Goal: Task Accomplishment & Management: Complete application form

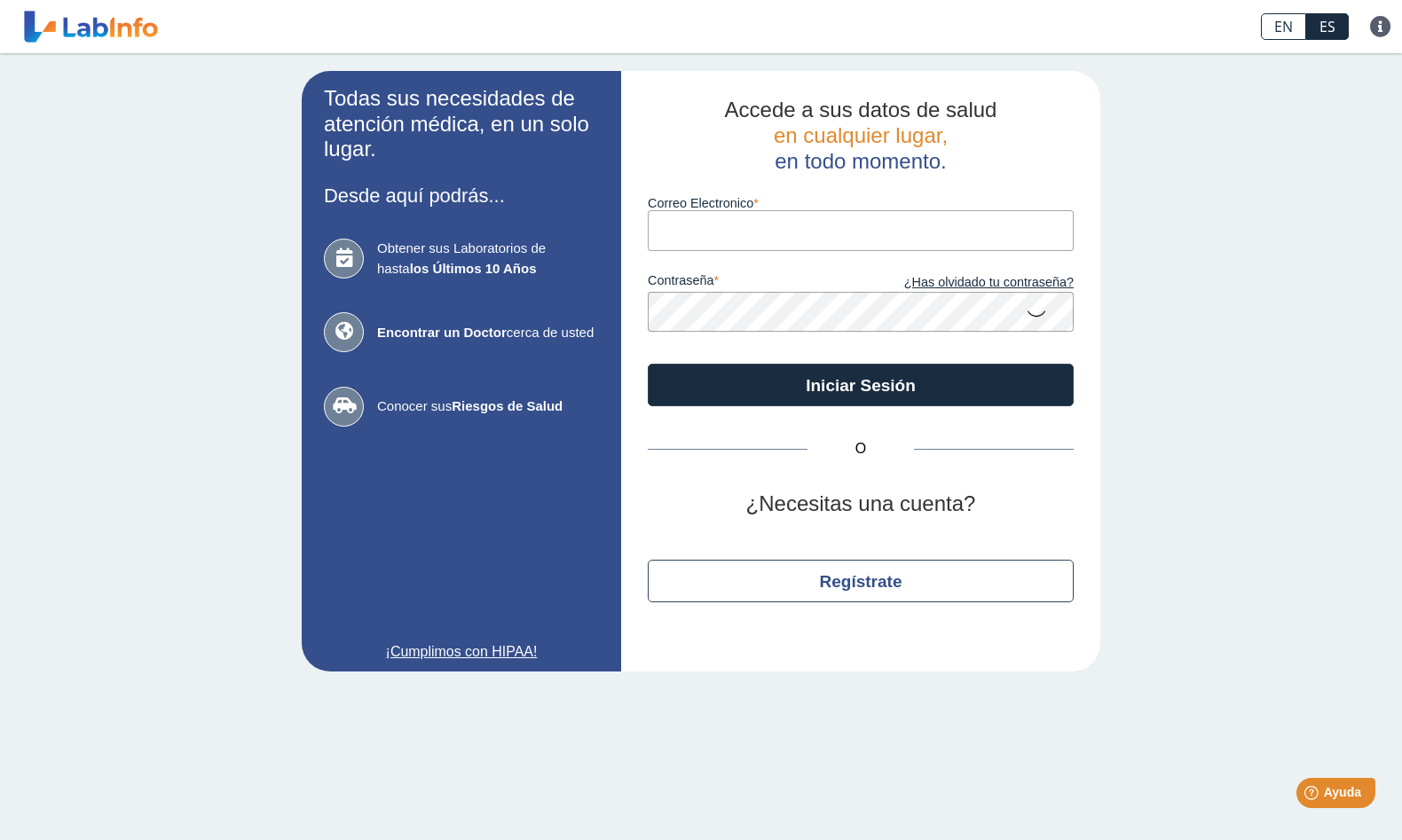
click at [690, 237] on input "Correo Electronico" at bounding box center [860, 230] width 425 height 40
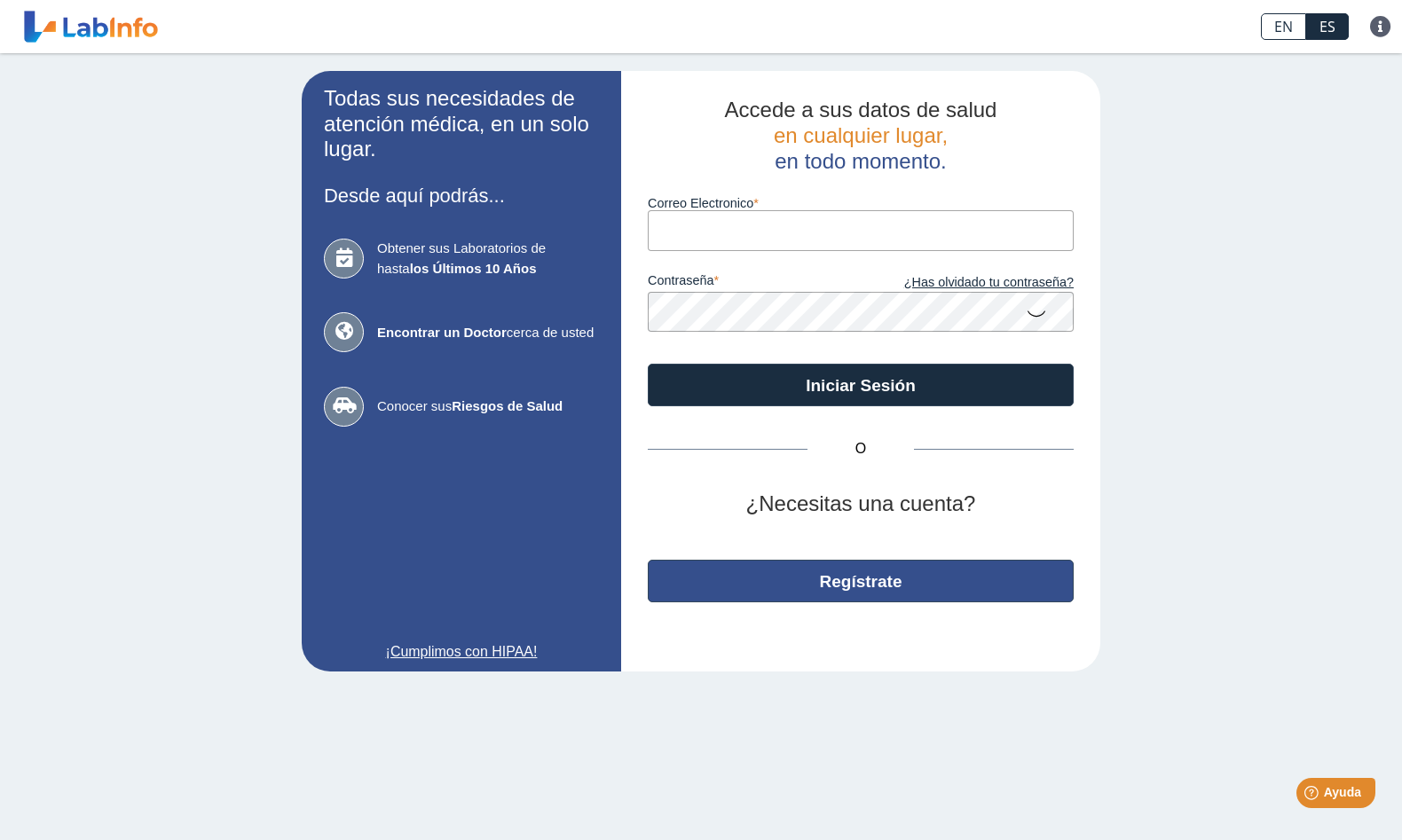
click at [839, 589] on button "Regístrate" at bounding box center [860, 581] width 425 height 42
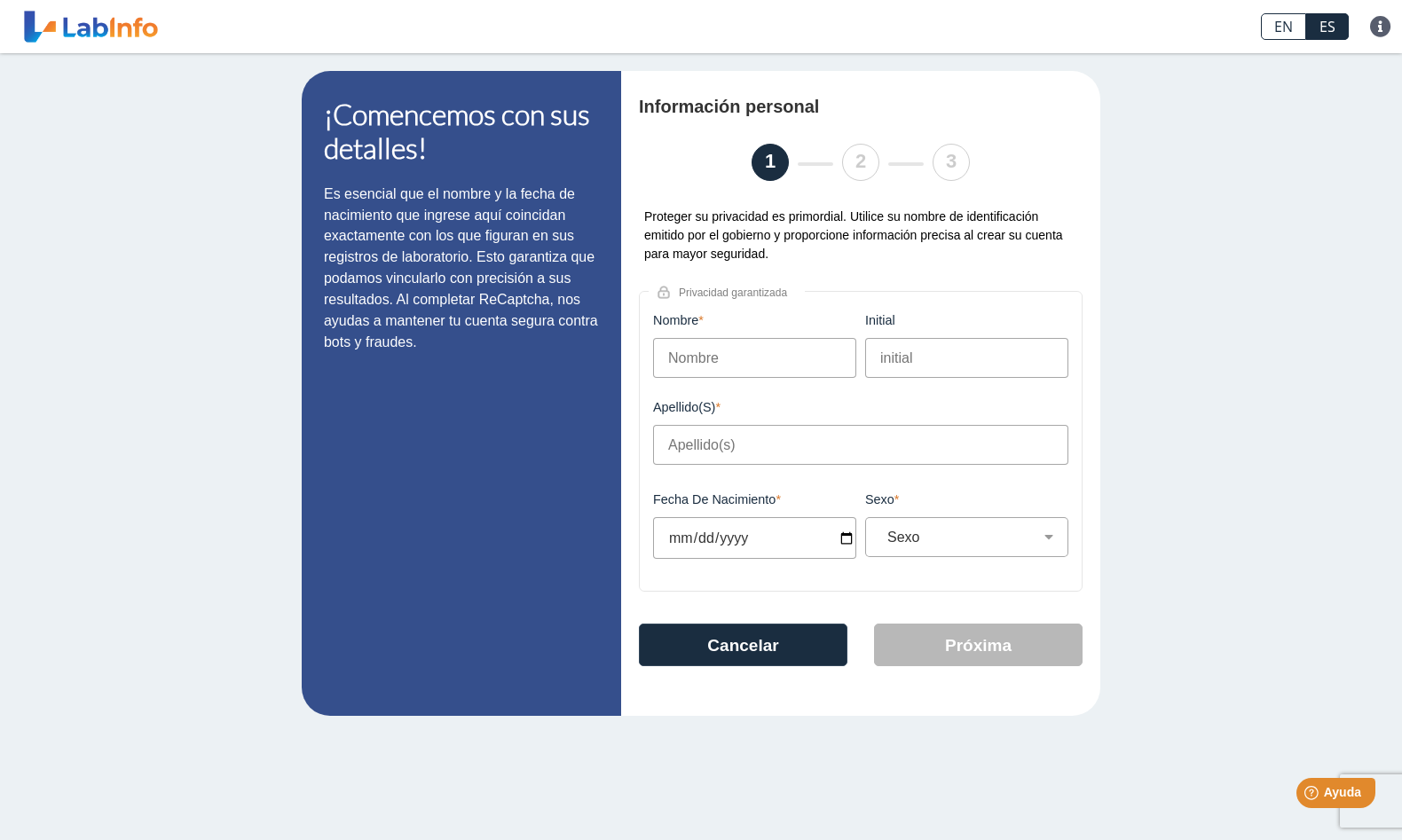
drag, startPoint x: 689, startPoint y: 356, endPoint x: 706, endPoint y: 356, distance: 17.0
click at [706, 356] on input "Nombre" at bounding box center [755, 359] width 204 height 40
type input "[PERSON_NAME]"
click at [916, 369] on input "initial" at bounding box center [966, 359] width 204 height 40
type input "s"
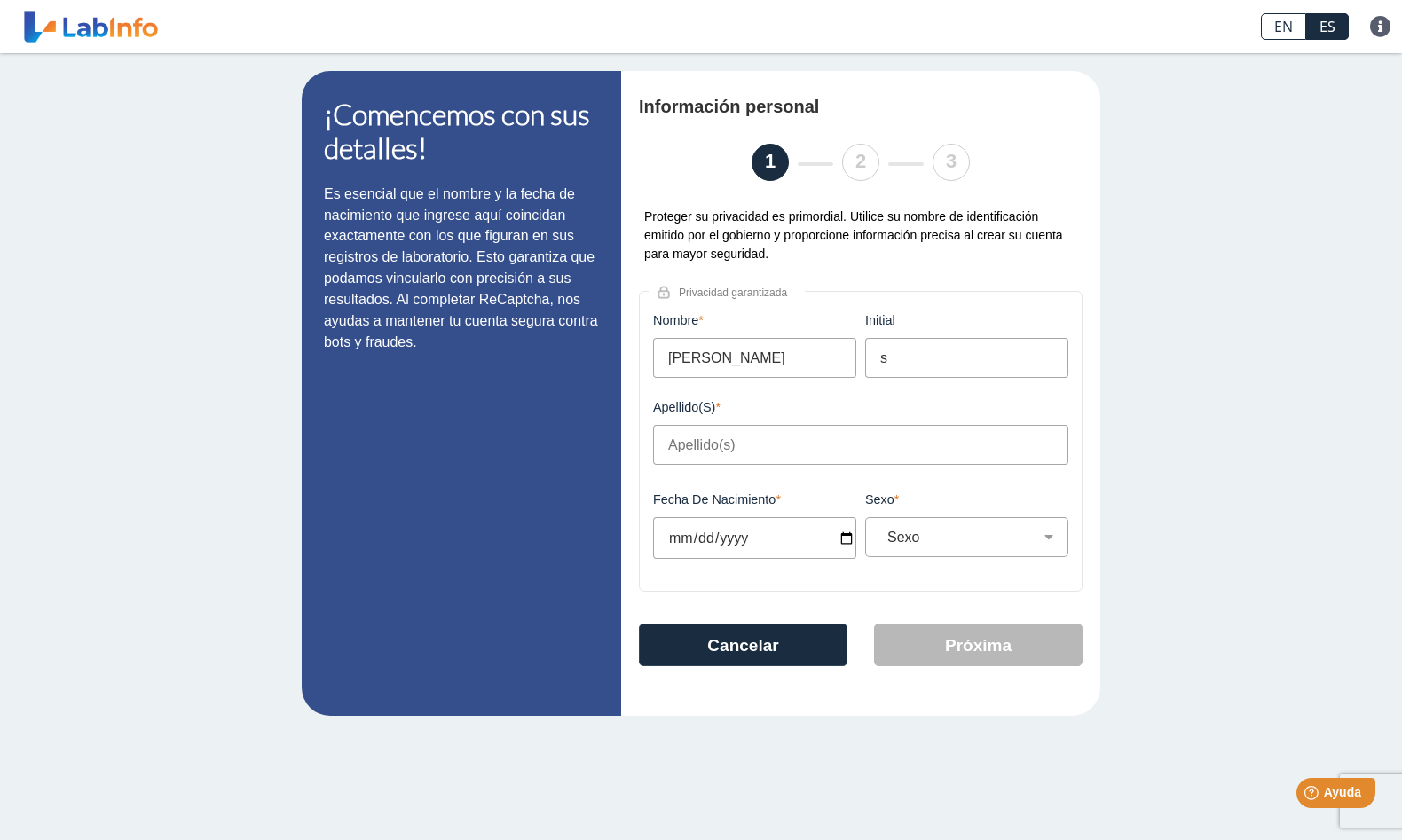
click at [761, 456] on input "Apellido(s)" at bounding box center [860, 445] width 415 height 40
drag, startPoint x: 699, startPoint y: 450, endPoint x: 595, endPoint y: 449, distance: 104.0
click at [595, 449] on app-registration "¡Comencemos con sus detalles! Es esencial que el nombre y la fecha de nacimient…" at bounding box center [701, 392] width 799 height 645
type input "r"
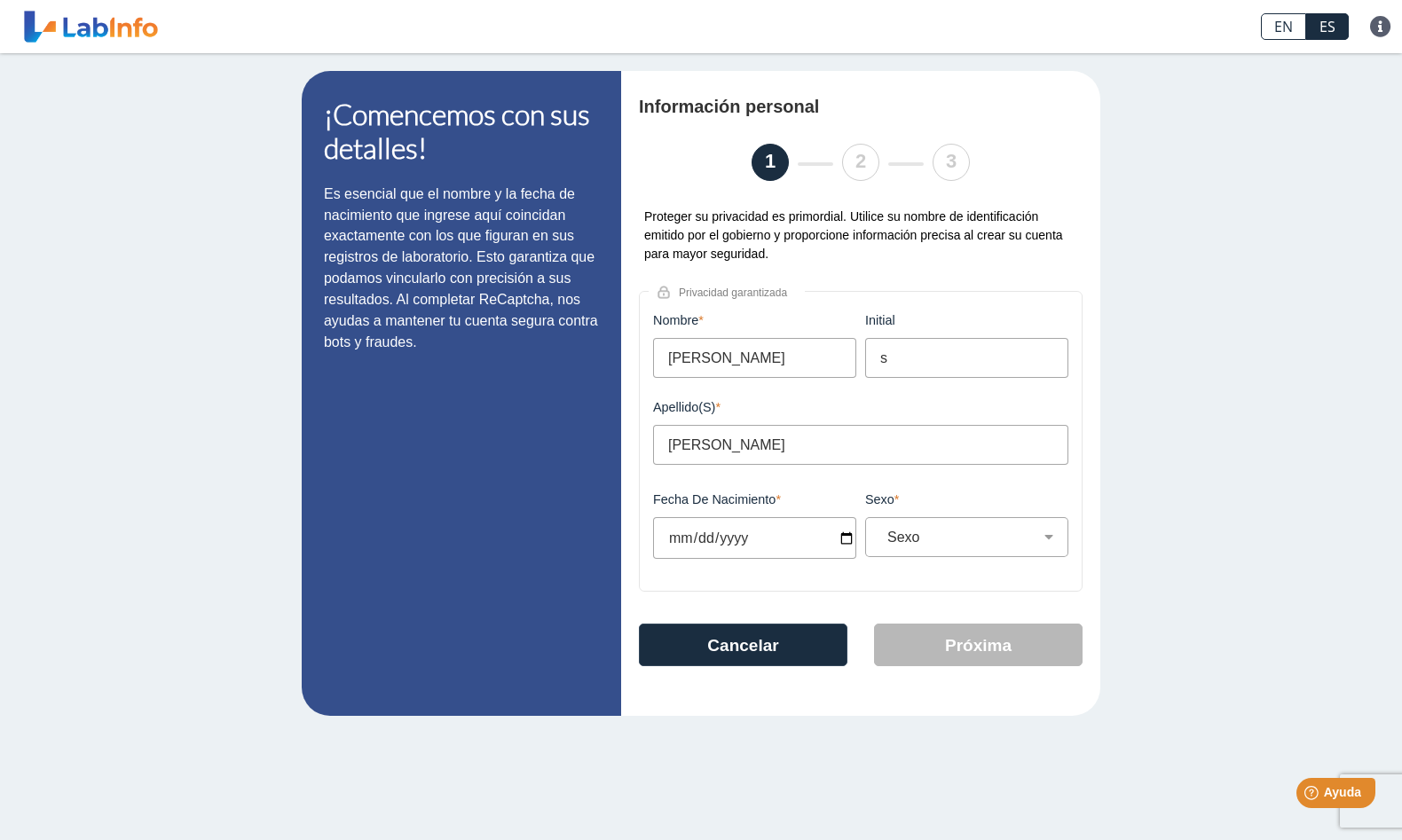
type input "[PERSON_NAME]"
drag, startPoint x: 728, startPoint y: 356, endPoint x: 667, endPoint y: 359, distance: 61.1
click at [667, 359] on input "[PERSON_NAME]" at bounding box center [755, 359] width 204 height 40
type input "[PERSON_NAME]"
click at [910, 364] on input "s" at bounding box center [966, 359] width 204 height 40
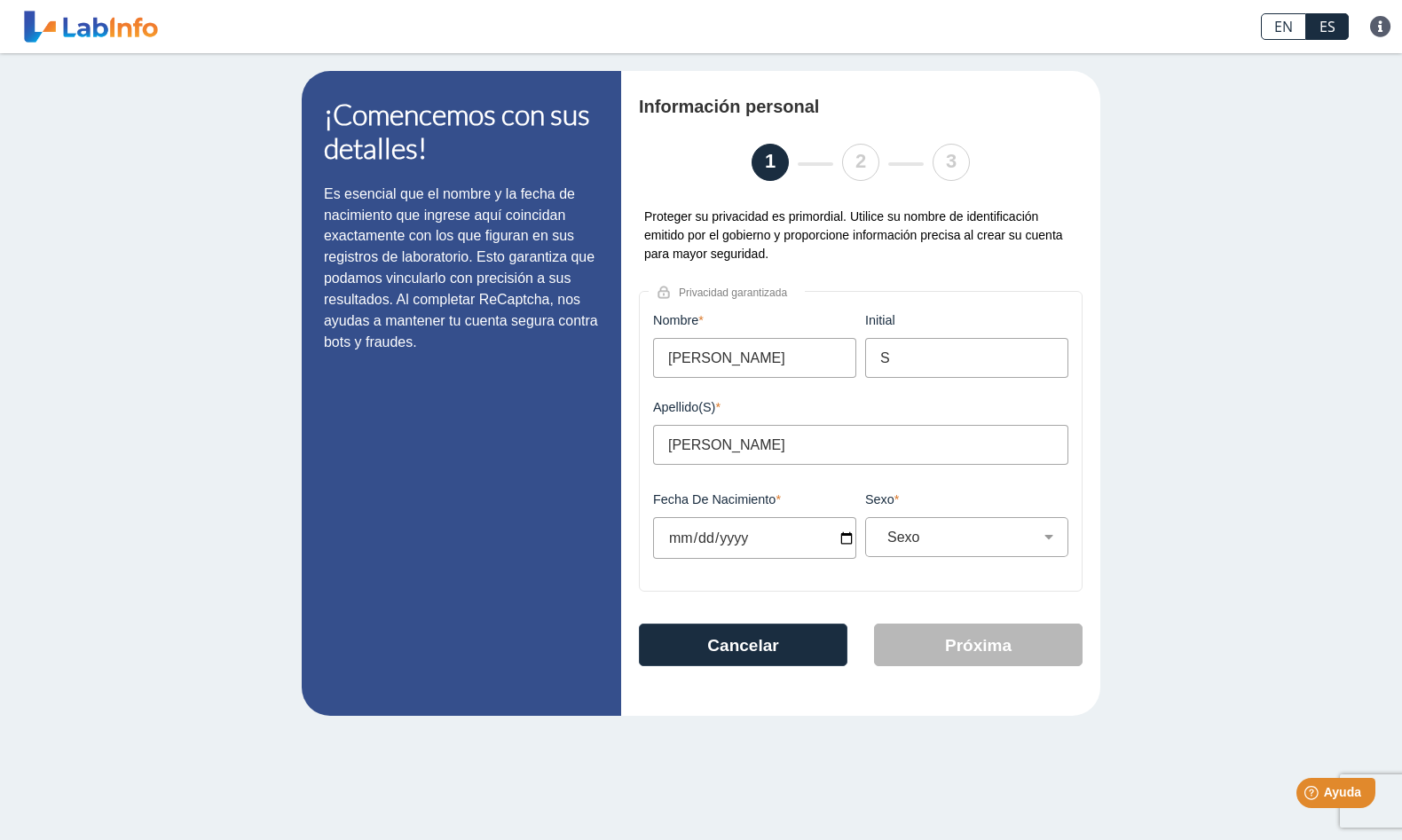
type input "S"
click at [729, 537] on input "Fecha de Nacimiento" at bounding box center [755, 537] width 204 height 41
click at [684, 549] on input "Fecha de Nacimiento" at bounding box center [755, 537] width 204 height 41
click at [703, 549] on input "Fecha de Nacimiento" at bounding box center [755, 537] width 204 height 41
click at [737, 547] on input "Fecha de Nacimiento" at bounding box center [755, 537] width 204 height 41
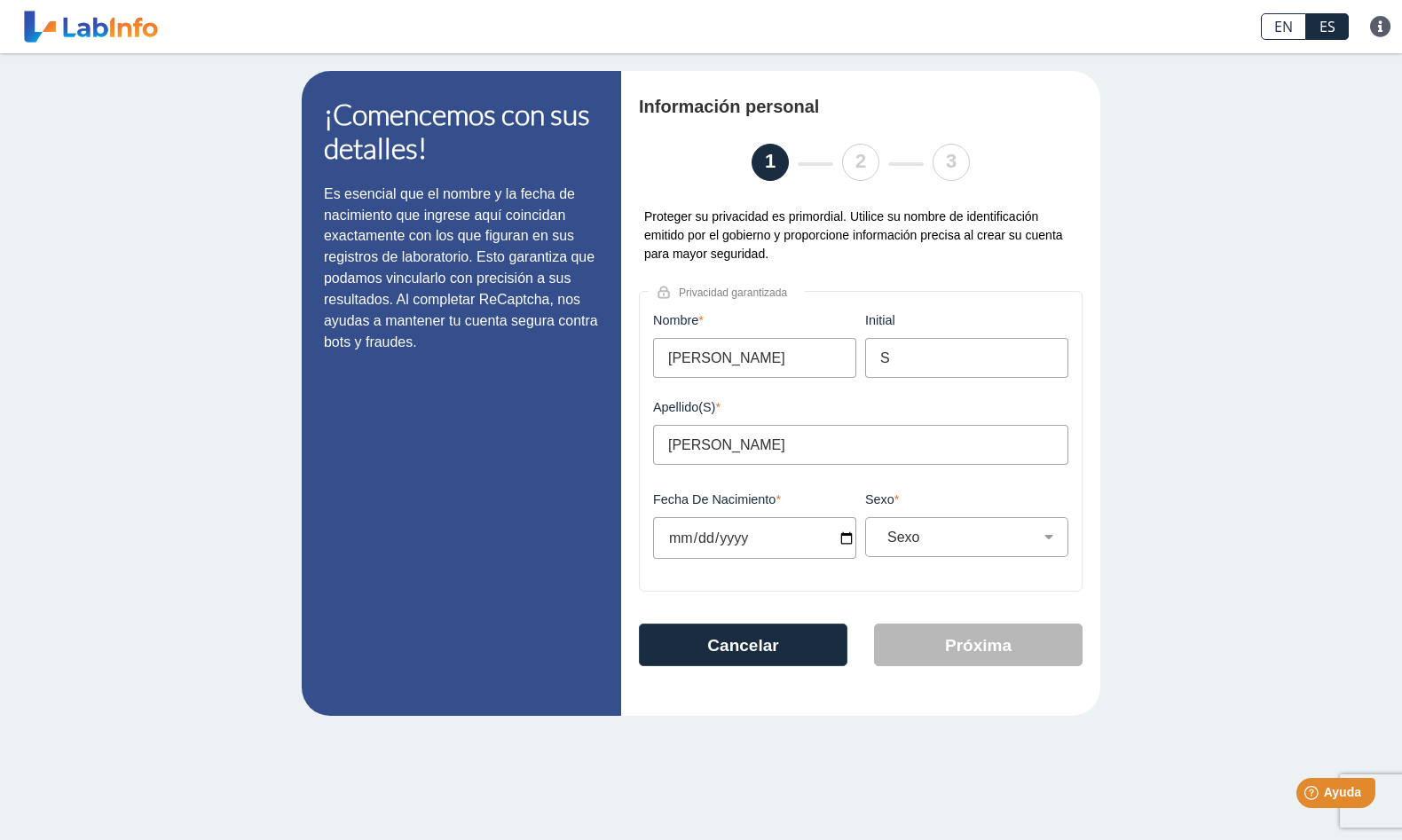
click at [734, 542] on input "Fecha de Nacimiento" at bounding box center [755, 537] width 204 height 41
type input "[DATE]"
click at [1049, 542] on select "Sexo Masculino Femenino" at bounding box center [974, 537] width 187 height 17
select select "F"
click at [880, 535] on select "Sexo Masculino Femenino" at bounding box center [974, 537] width 187 height 17
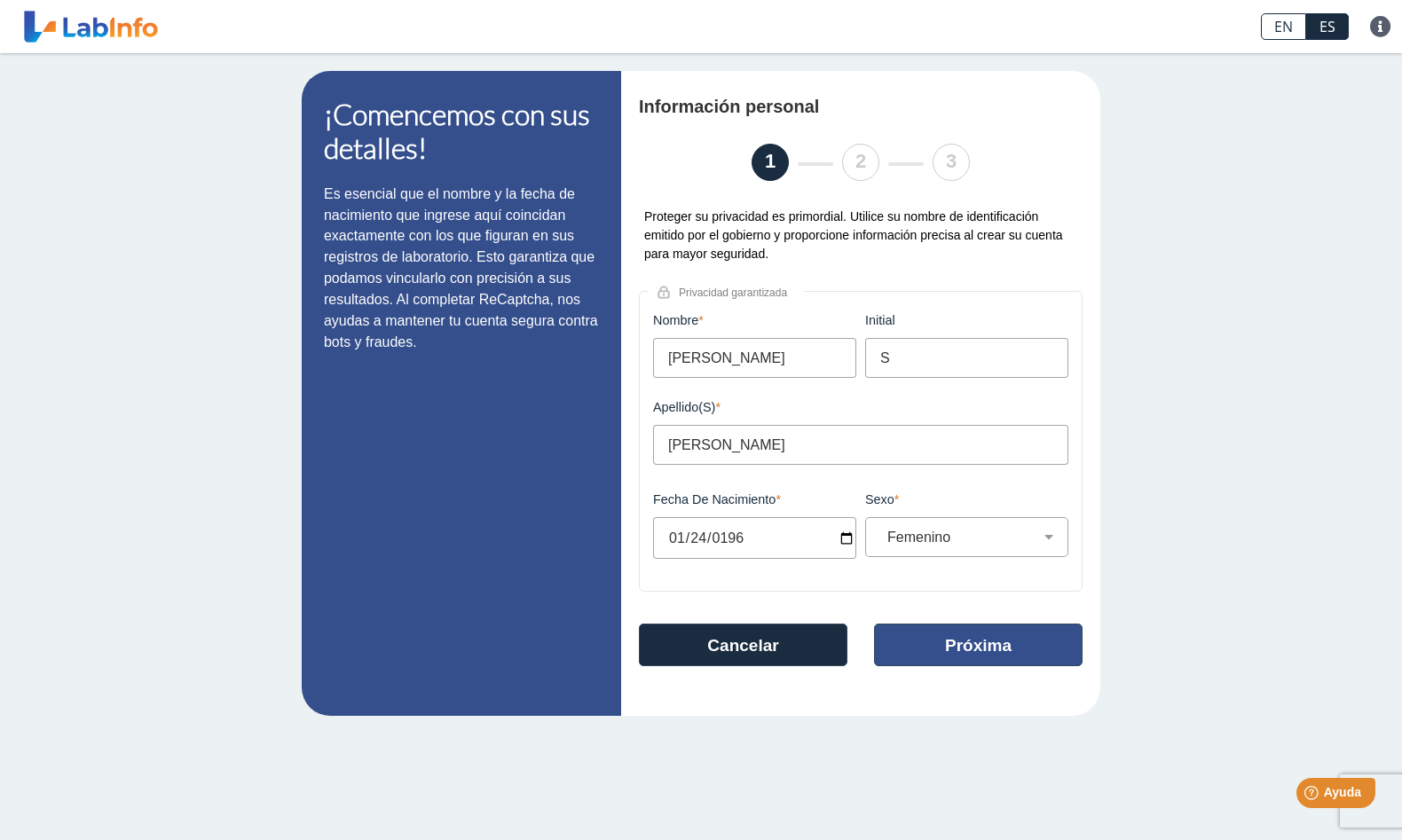
click at [979, 655] on button "Próxima" at bounding box center [977, 645] width 208 height 42
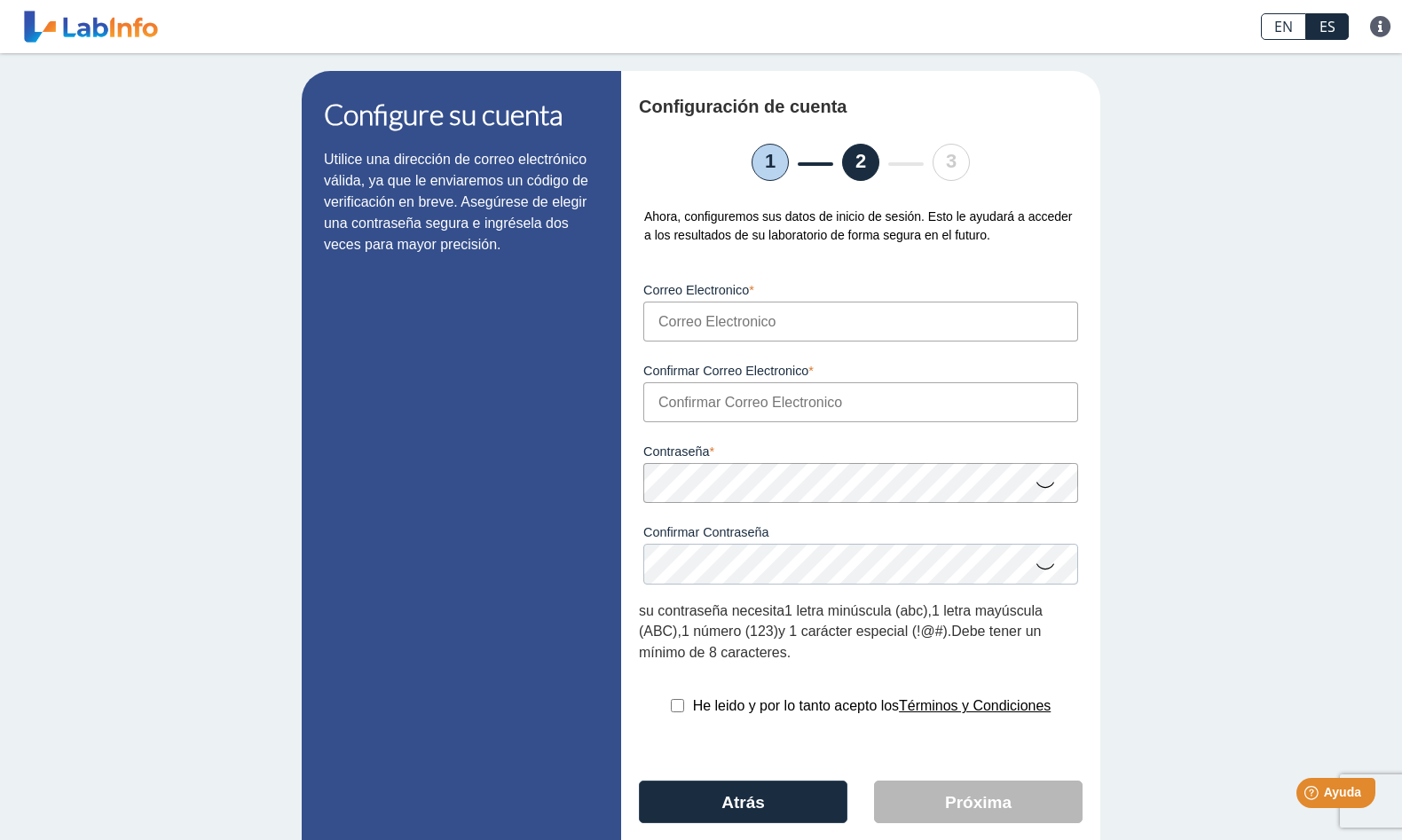
click at [671, 322] on input "Correo Electronico" at bounding box center [861, 322] width 435 height 40
type input "[EMAIL_ADDRESS][DOMAIN_NAME]"
click at [677, 409] on input "Confirmar Correo Electronico" at bounding box center [861, 403] width 435 height 40
type input "[EMAIL_ADDRESS][DOMAIN_NAME]"
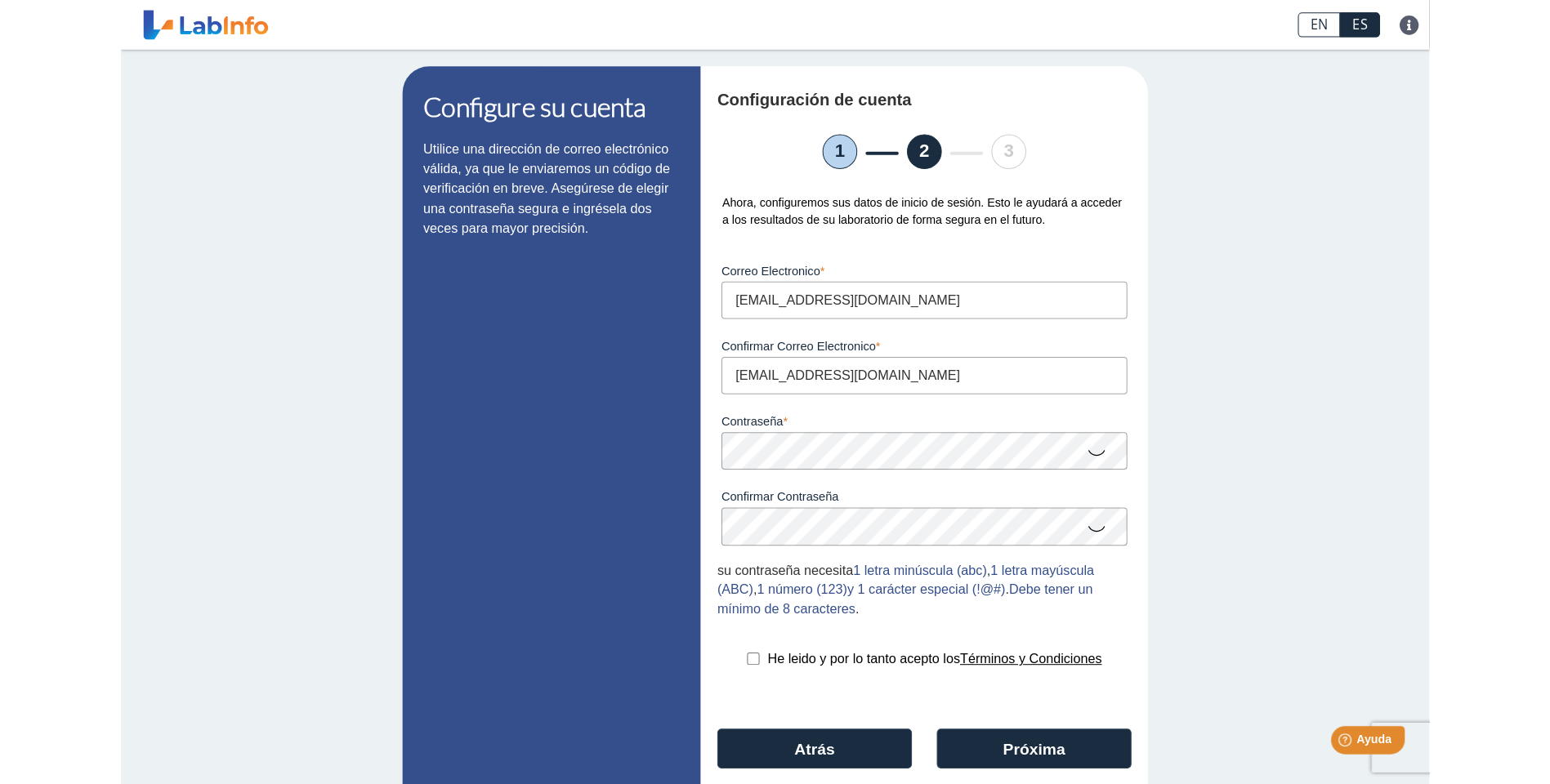
scroll to position [63, 0]
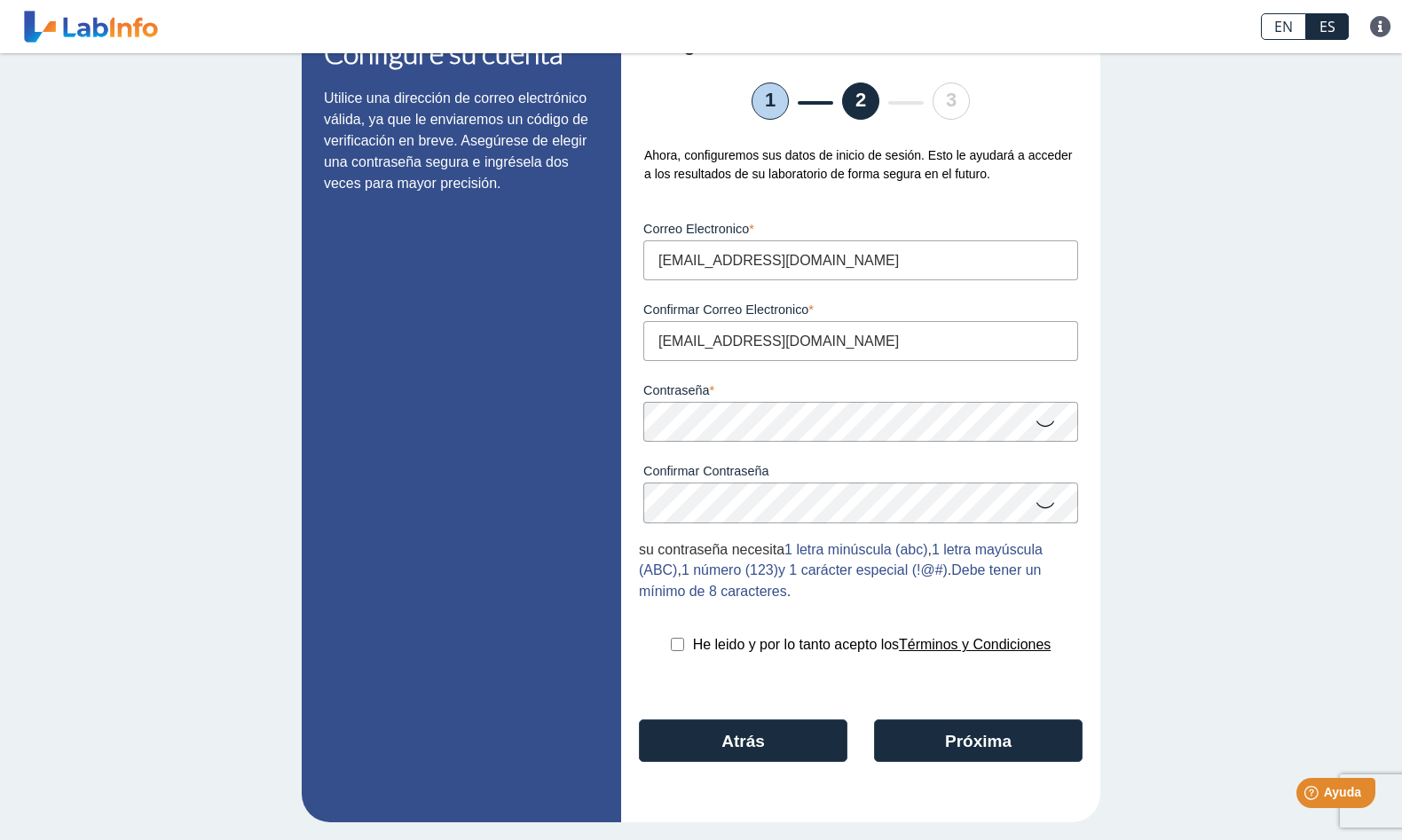
click at [671, 644] on input "checkbox" at bounding box center [678, 645] width 14 height 14
checkbox input "true"
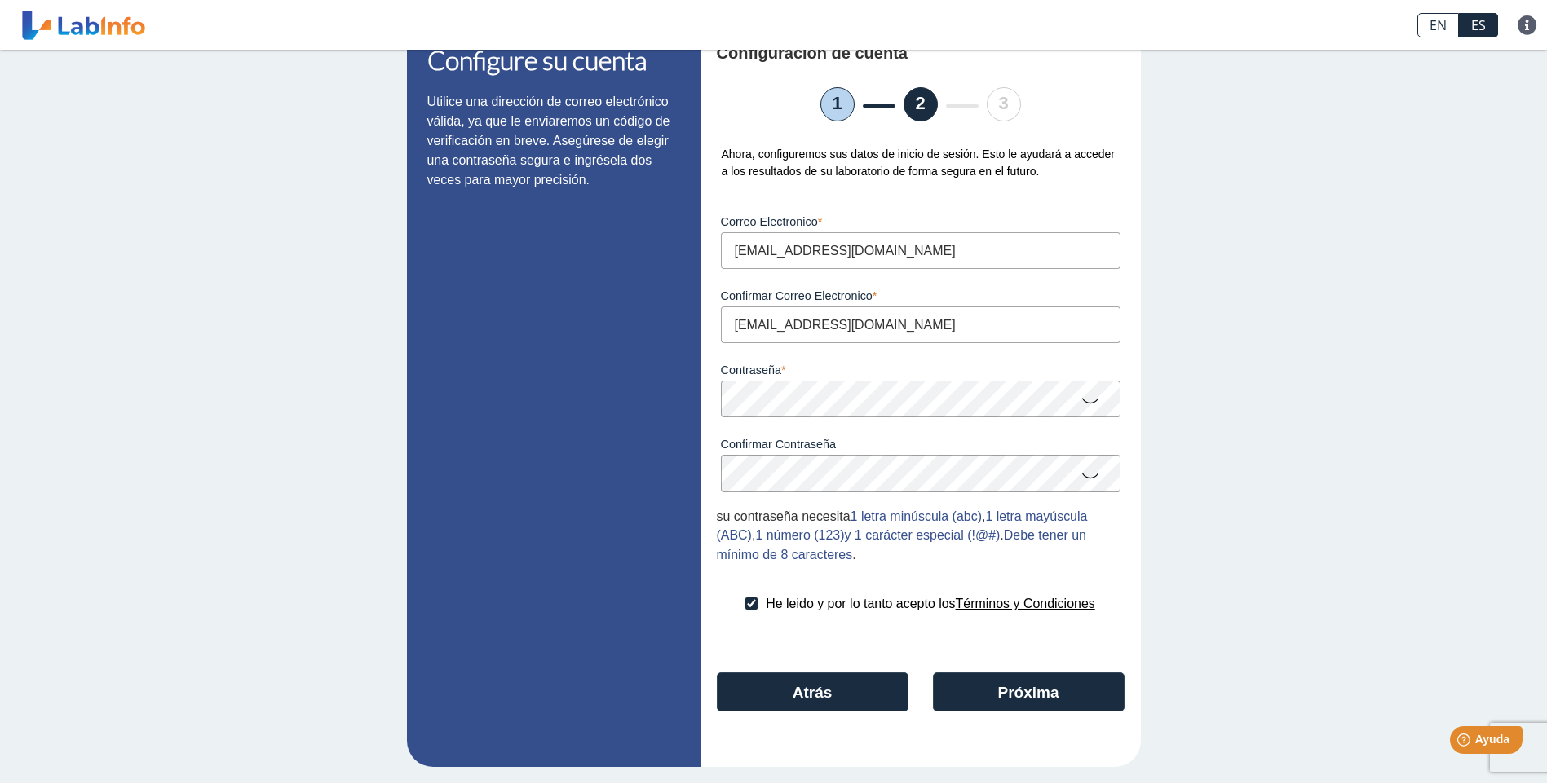
scroll to position [51, 0]
click at [1000, 689] on button "Próxima" at bounding box center [1028, 692] width 191 height 39
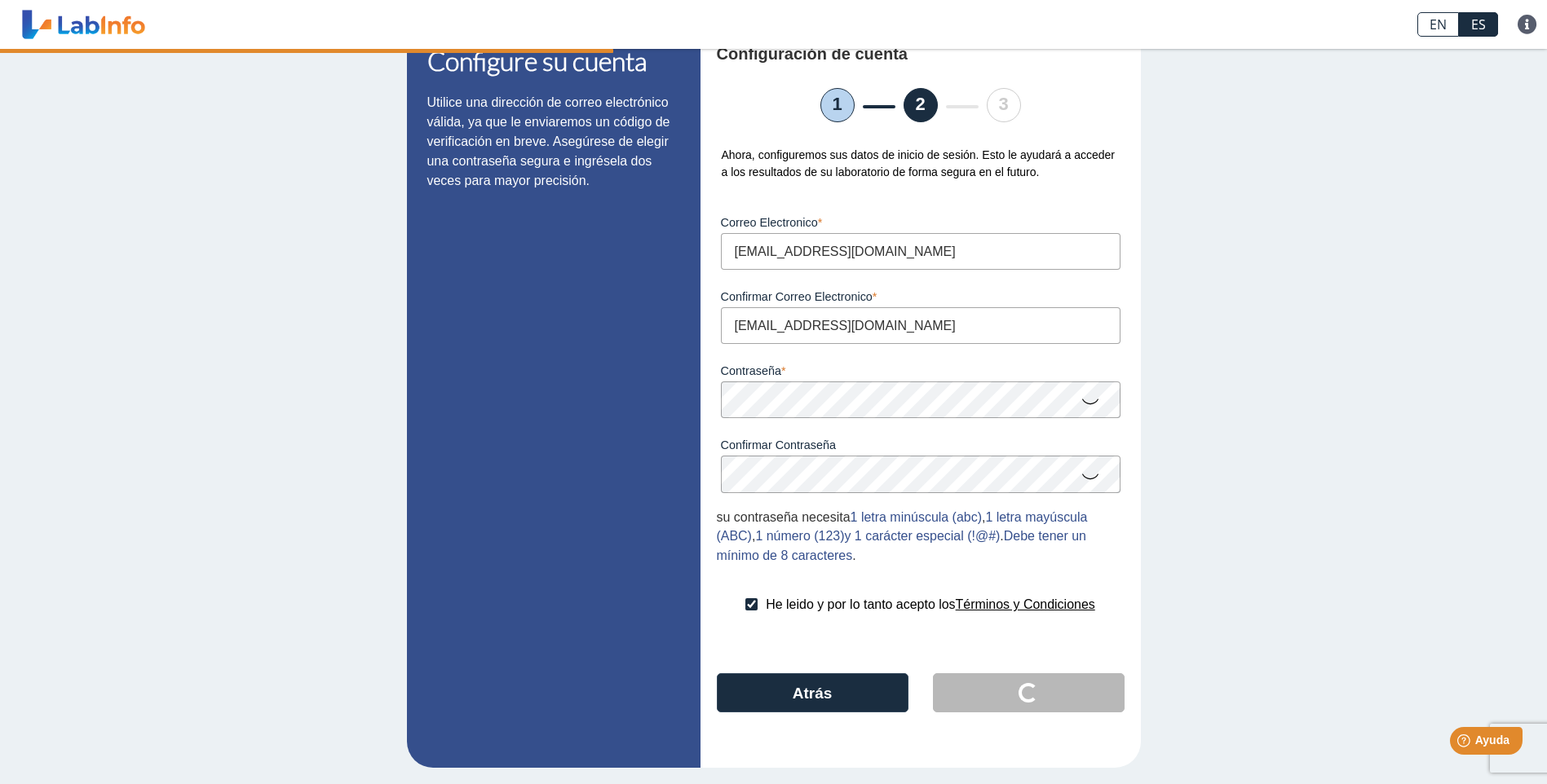
scroll to position [0, 0]
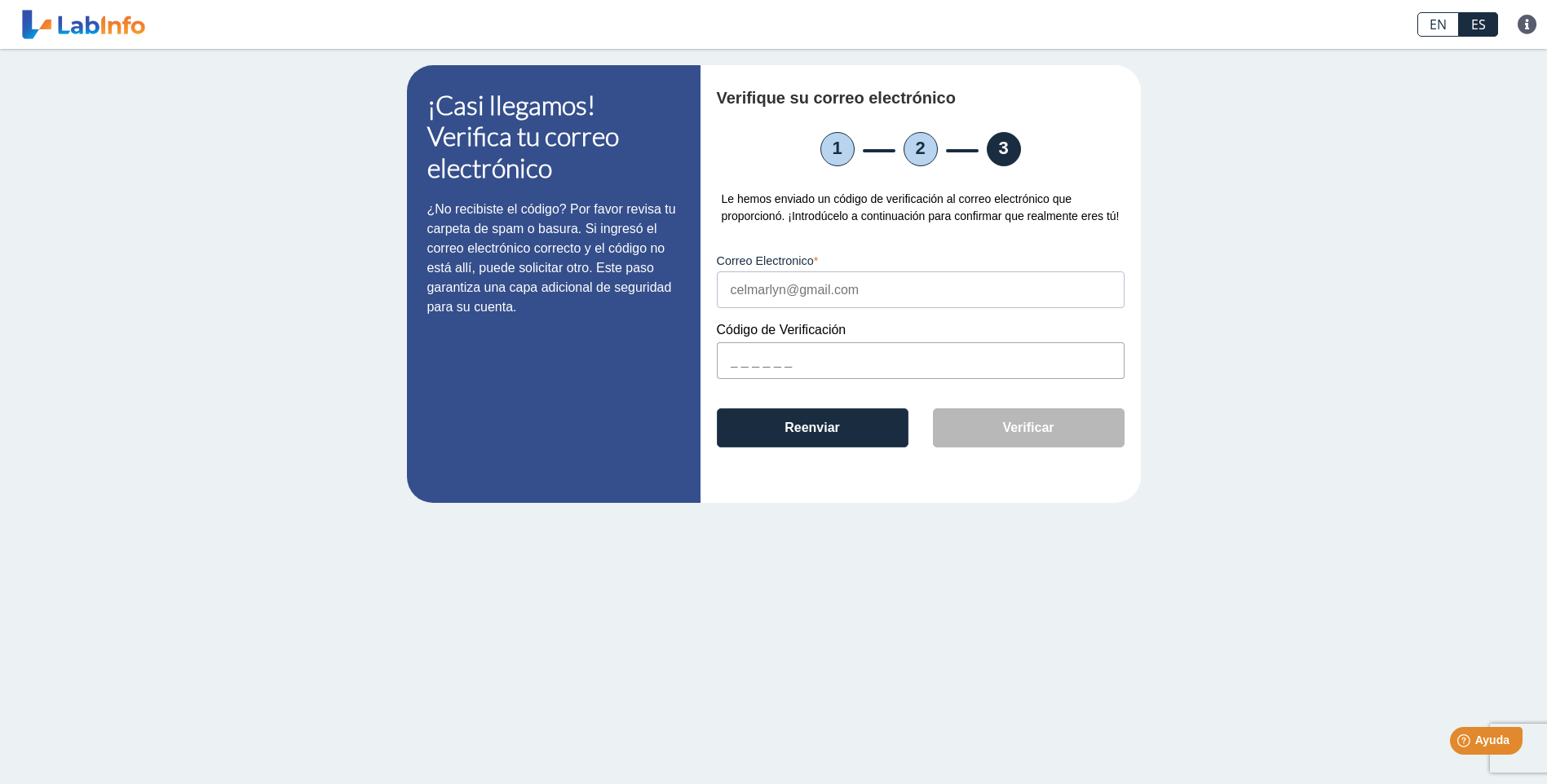
click at [773, 360] on input "text" at bounding box center [921, 360] width 408 height 37
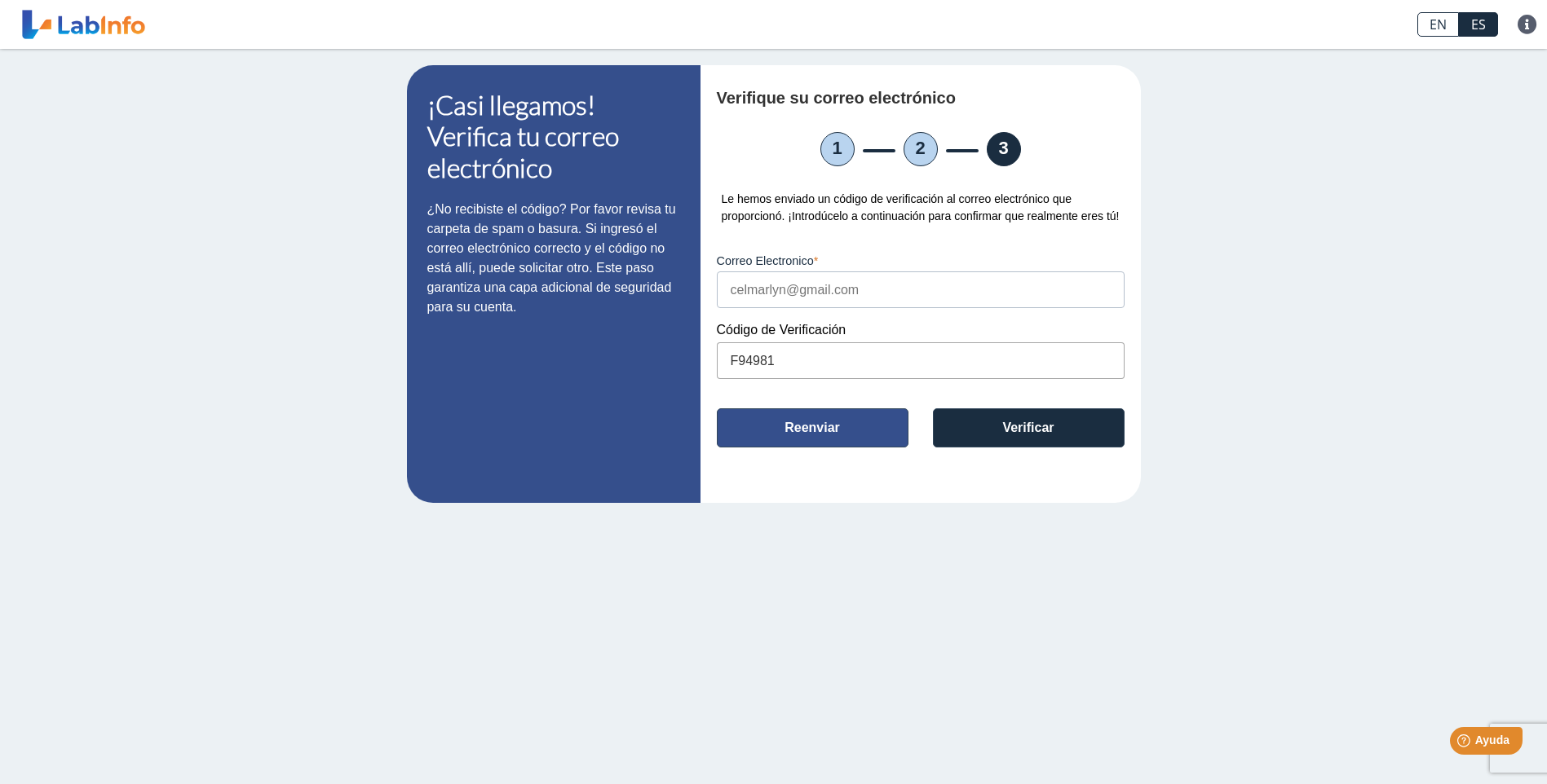
type input "F94981"
click at [869, 435] on button "Reenviar" at bounding box center [812, 428] width 191 height 39
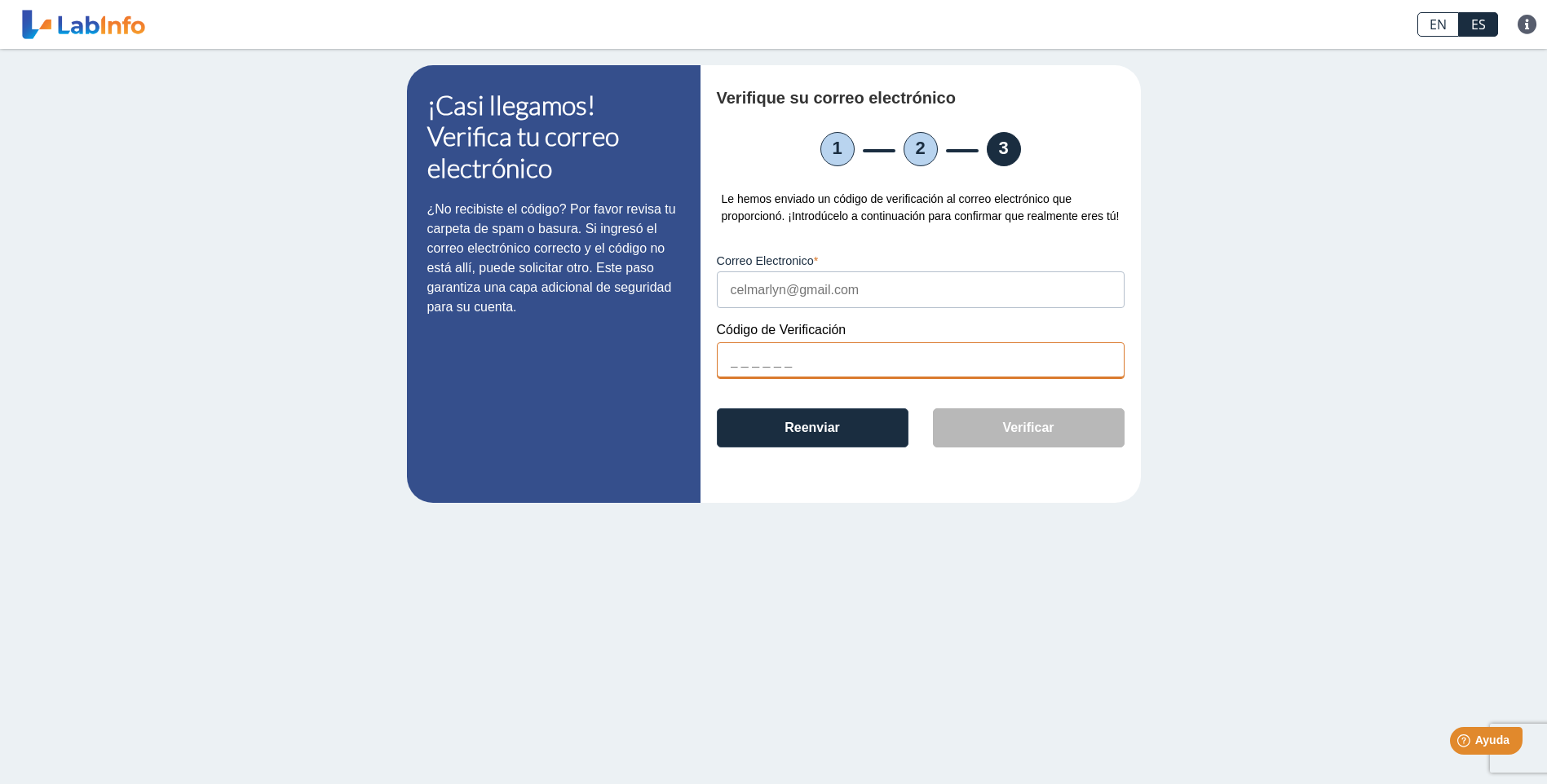
click at [794, 376] on input "text" at bounding box center [921, 360] width 408 height 37
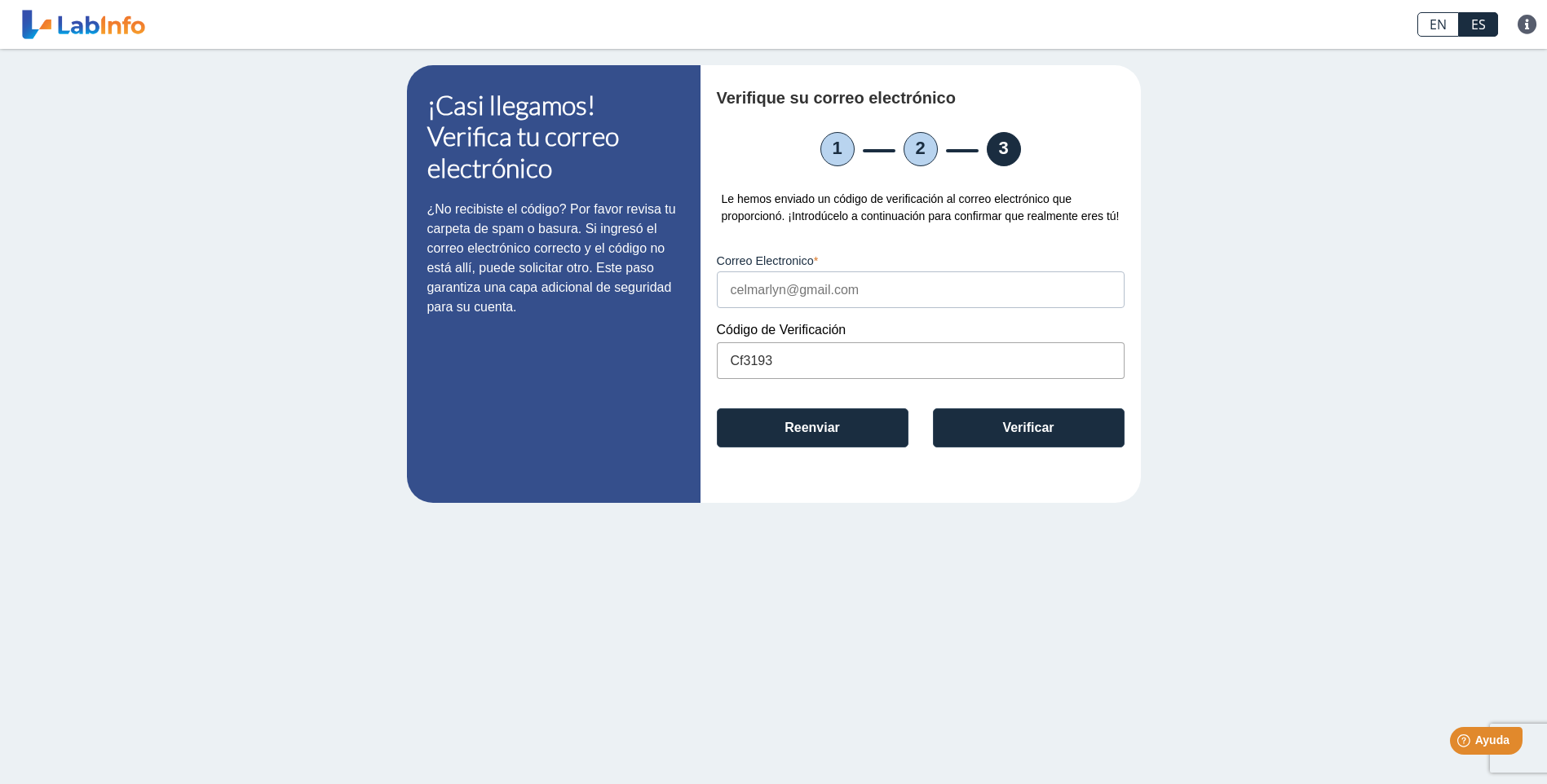
click at [744, 365] on input "Cf3193" at bounding box center [921, 360] width 408 height 37
type input "CF3193"
click at [1009, 419] on button "Verificar" at bounding box center [1028, 428] width 191 height 39
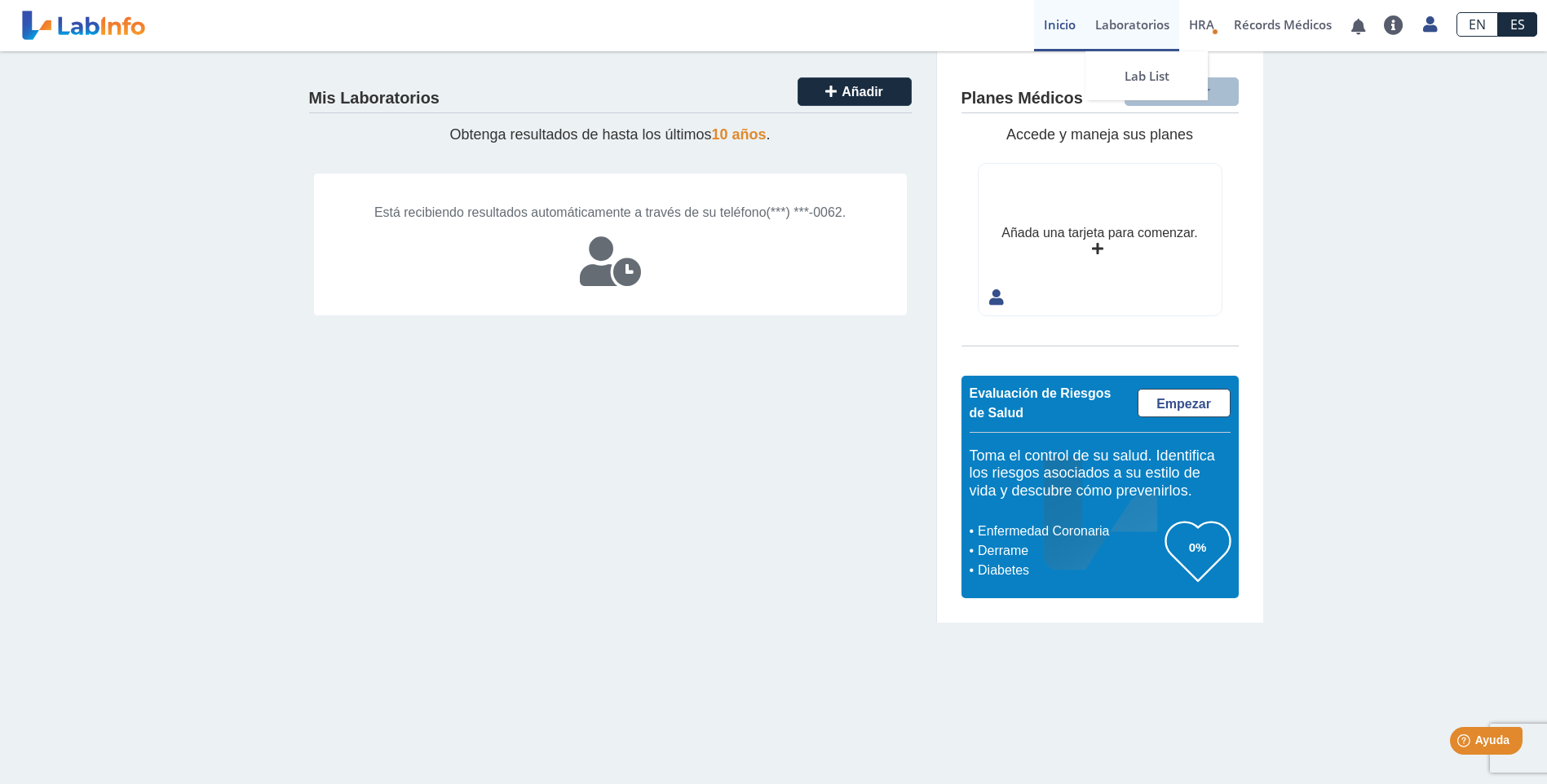
click at [1138, 21] on link "Laboratorios" at bounding box center [1132, 25] width 94 height 51
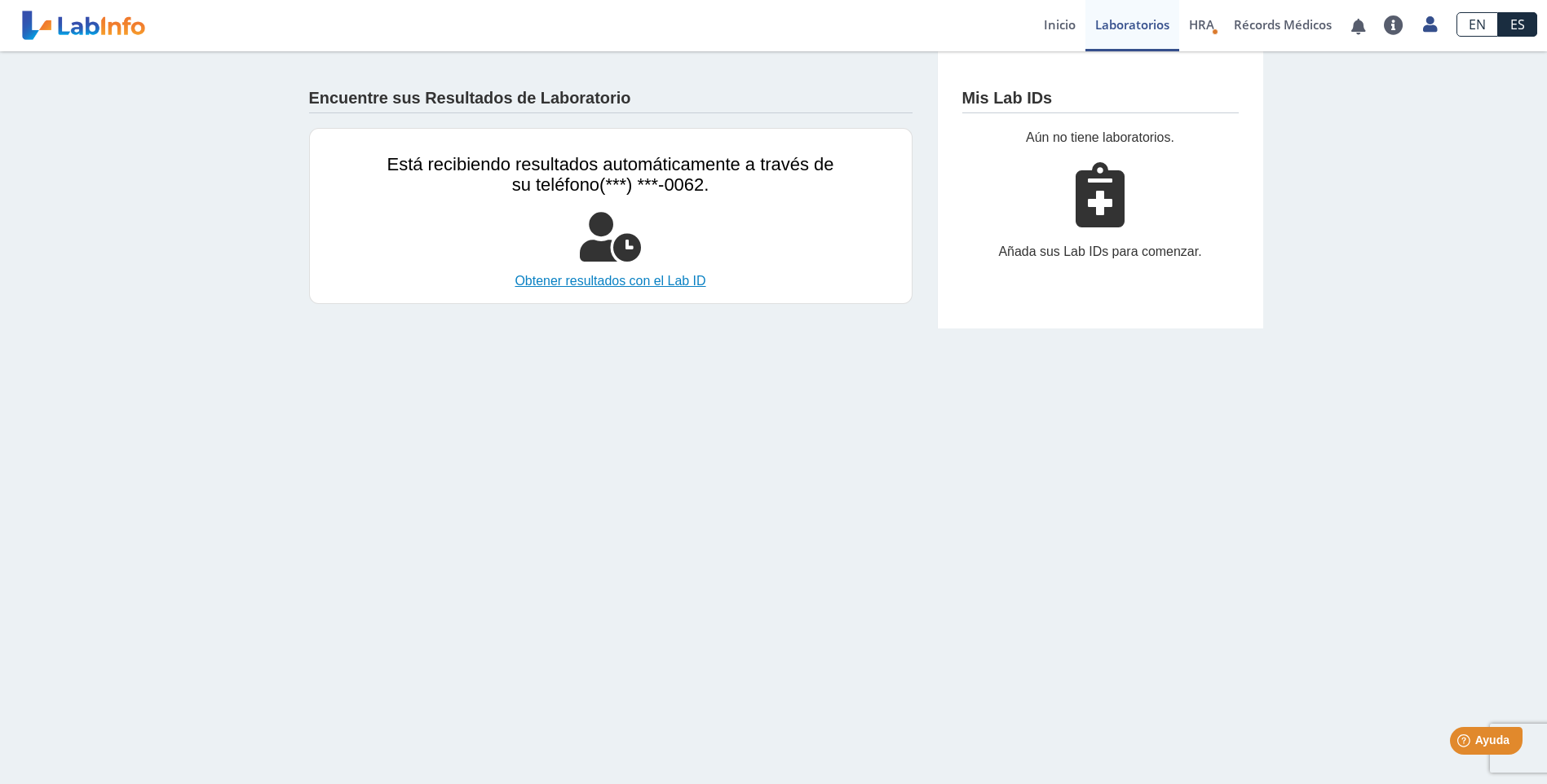
click at [670, 280] on link "Obtener resultados con el Lab ID" at bounding box center [611, 280] width 447 height 19
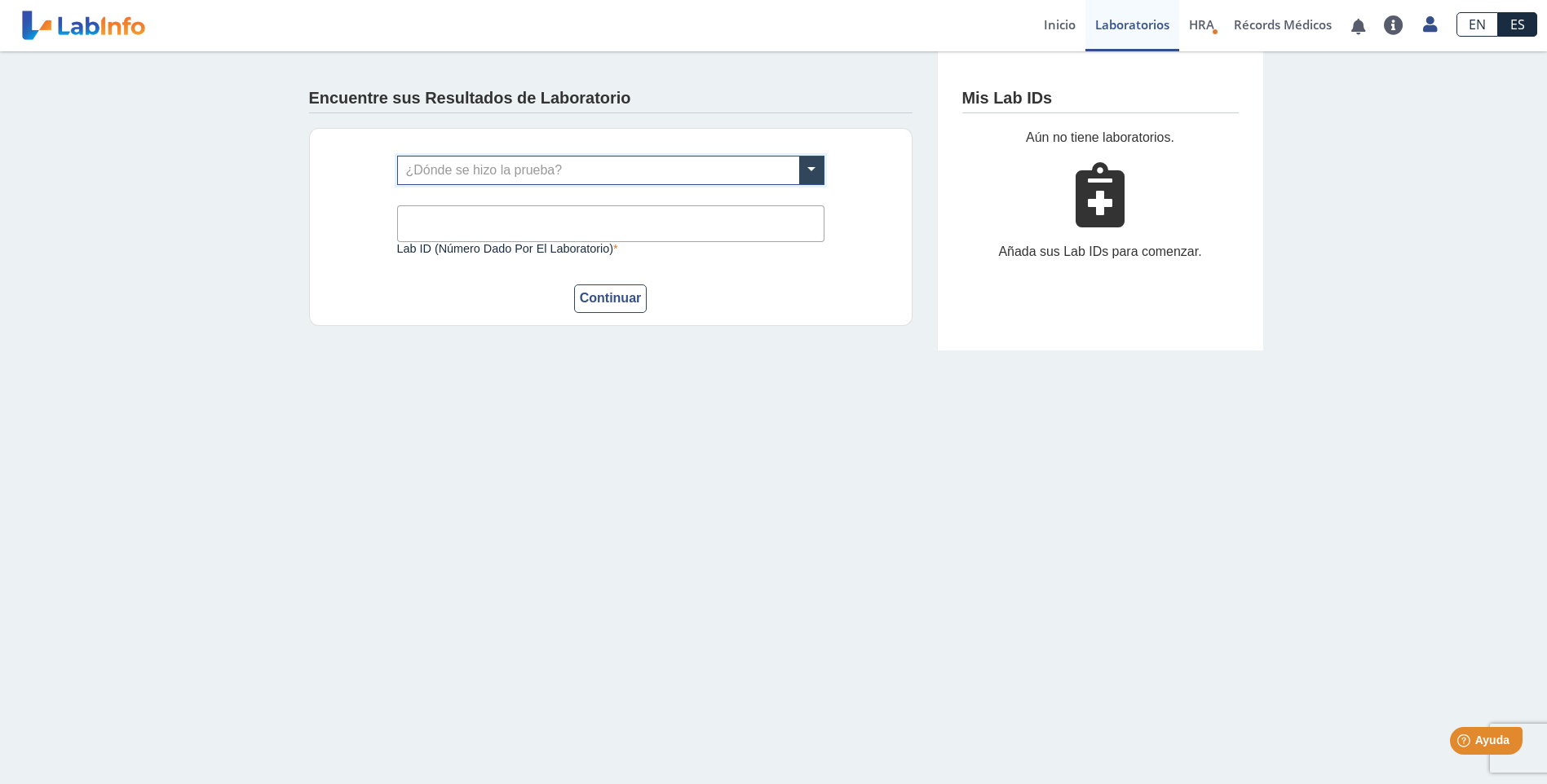
click at [442, 170] on input "text" at bounding box center [610, 170] width 426 height 28
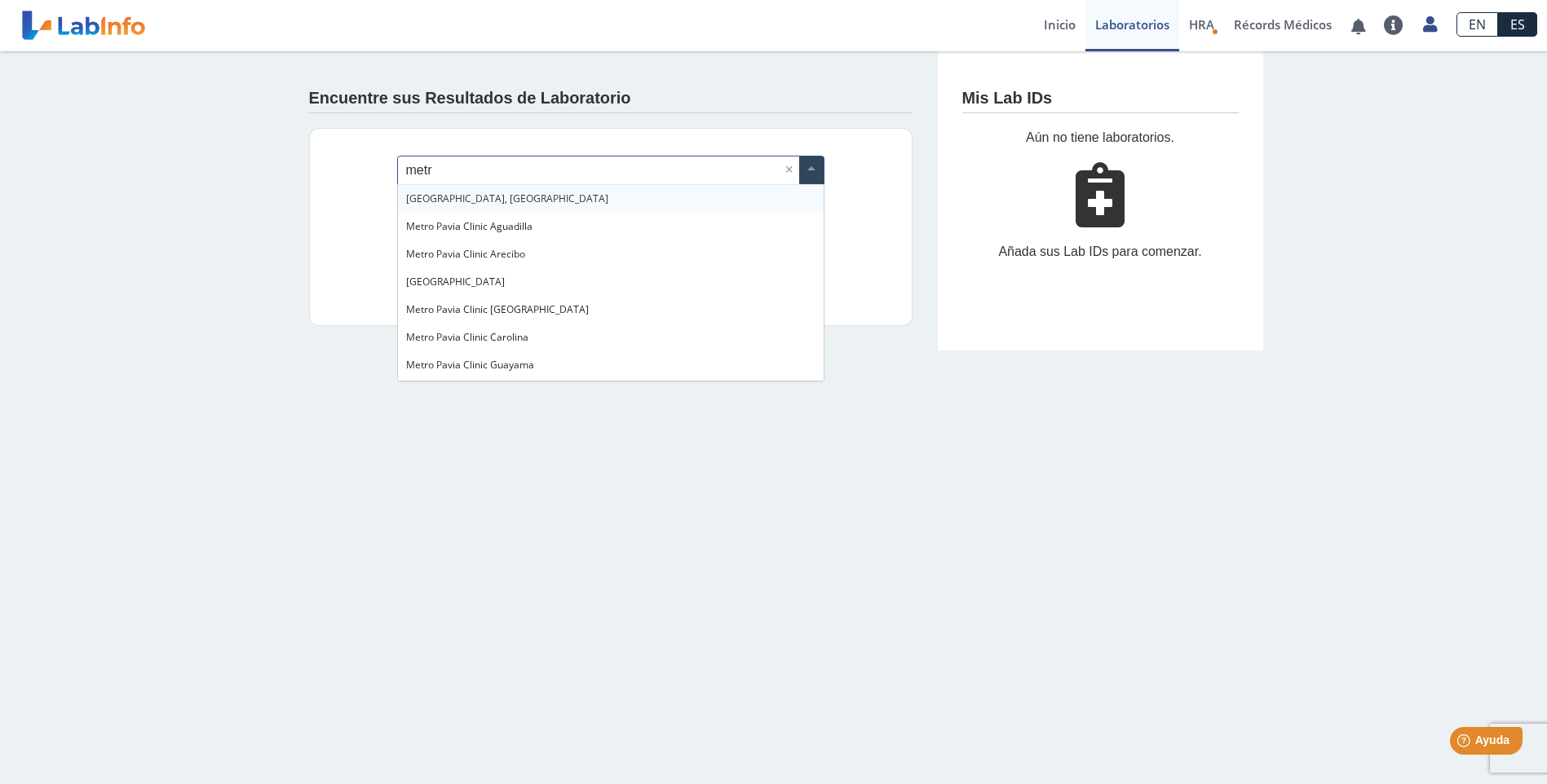
type input "metro"
click at [489, 220] on span "Metro Pavia Clinic Aguadilla" at bounding box center [469, 226] width 126 height 13
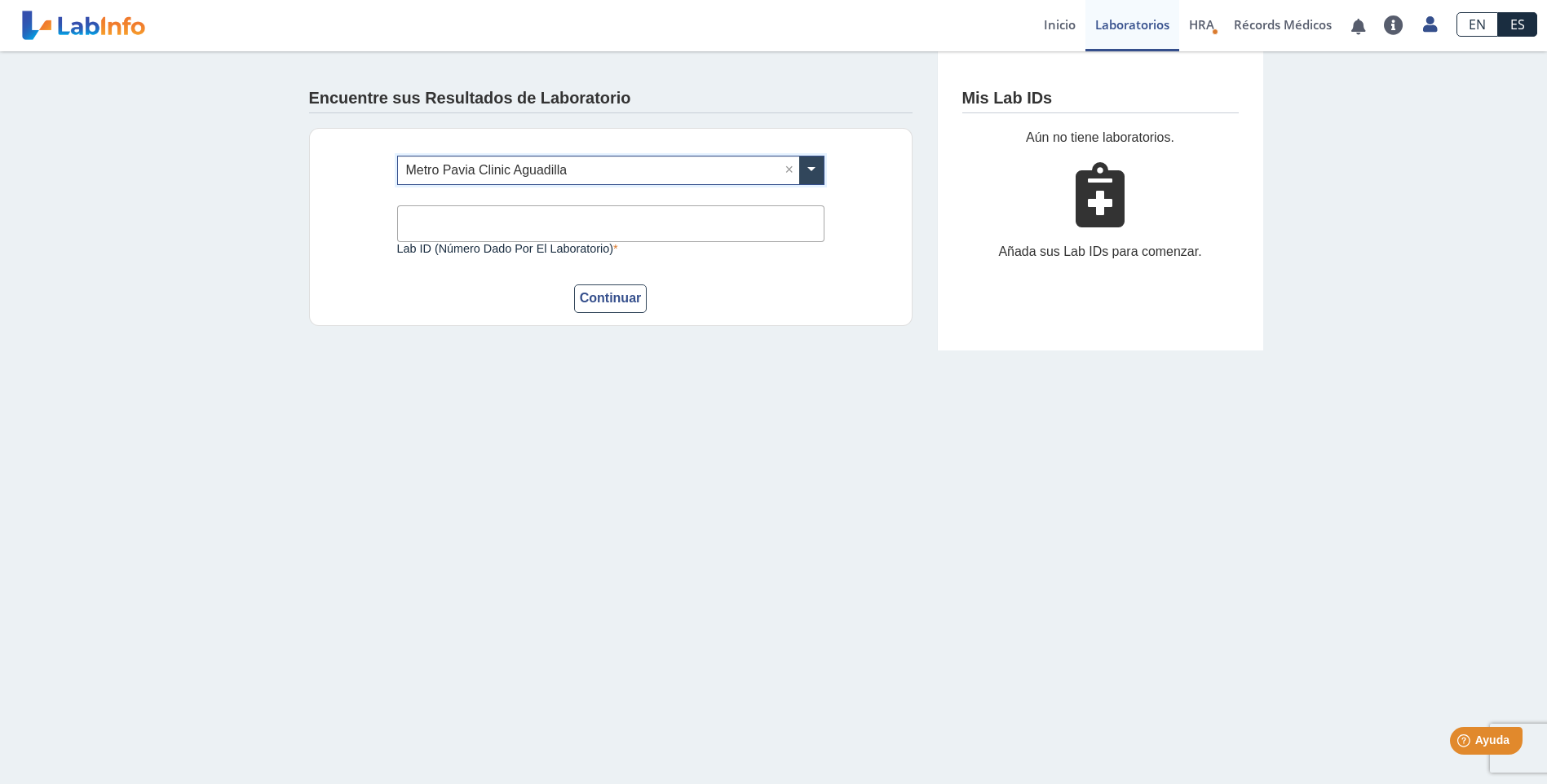
click at [487, 225] on input "Lab ID (número dado por el laboratorio)" at bounding box center [610, 224] width 427 height 37
type input "292164"
click at [592, 293] on button "Continuar" at bounding box center [610, 299] width 73 height 29
